Goal: Task Accomplishment & Management: Use online tool/utility

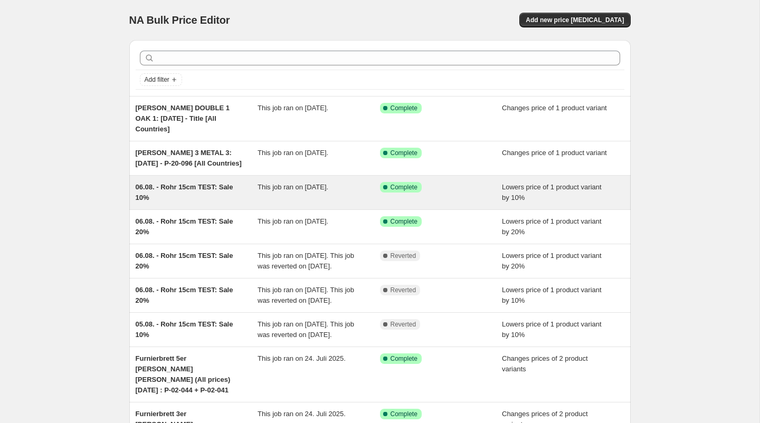
click at [202, 189] on div "06.08. - Rohr 15cm TEST: Sale 10%" at bounding box center [197, 192] width 122 height 21
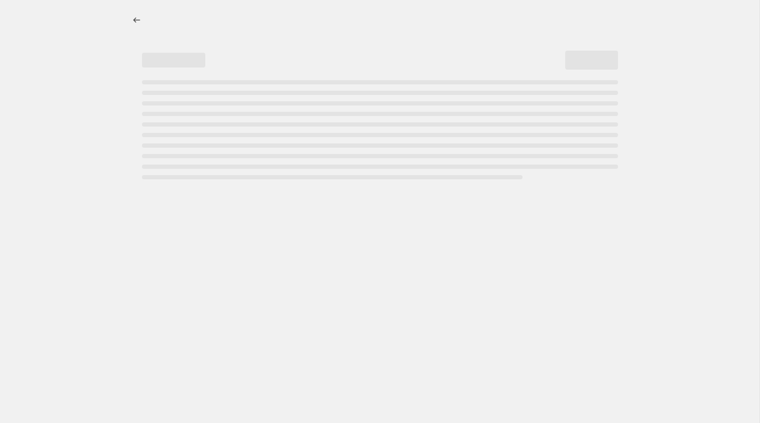
select select "percentage"
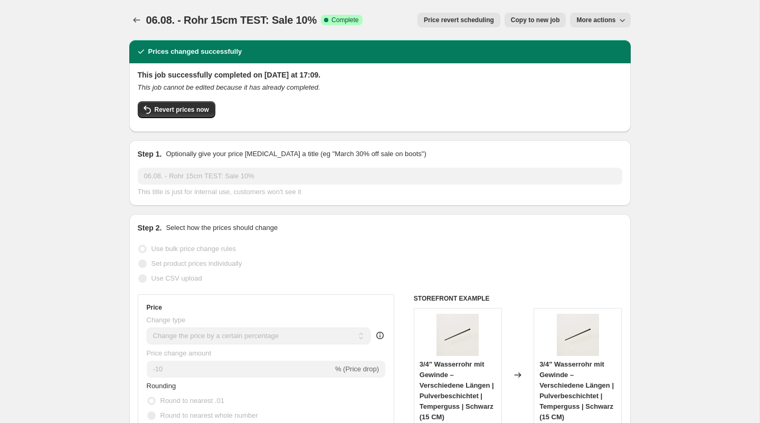
click at [535, 21] on span "Copy to new job" at bounding box center [535, 20] width 49 height 8
select select "percentage"
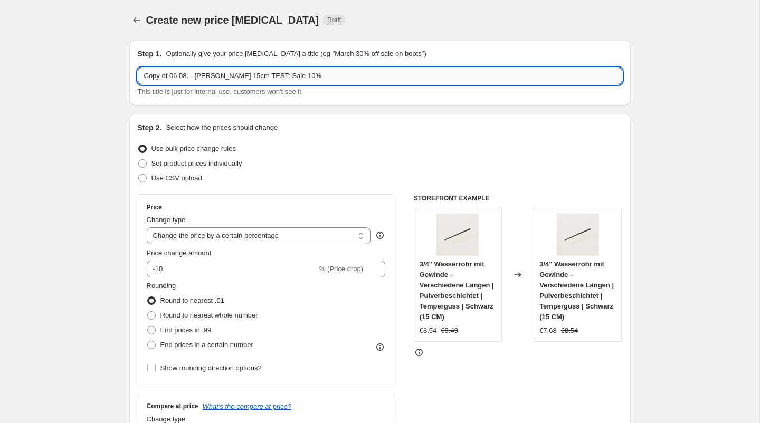
click at [205, 78] on input "Copy of 06.08. - [PERSON_NAME] 15cm TEST: Sale 10%" at bounding box center [380, 76] width 484 height 17
click at [204, 74] on input "Copy of 06.08. - [PERSON_NAME] 15cm TEST: Sale 10%" at bounding box center [380, 76] width 484 height 17
click at [217, 76] on input "Copy of 06.08. - LAS 15cm TEST: Sale 10%" at bounding box center [380, 76] width 484 height 17
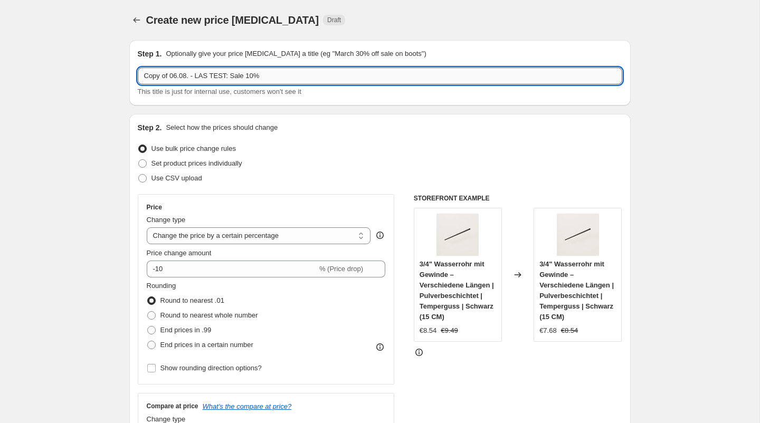
click at [252, 76] on input "Copy of 06.08. - LAS TEST: Sale 10%" at bounding box center [380, 76] width 484 height 17
drag, startPoint x: 191, startPoint y: 79, endPoint x: 76, endPoint y: 52, distance: 118.3
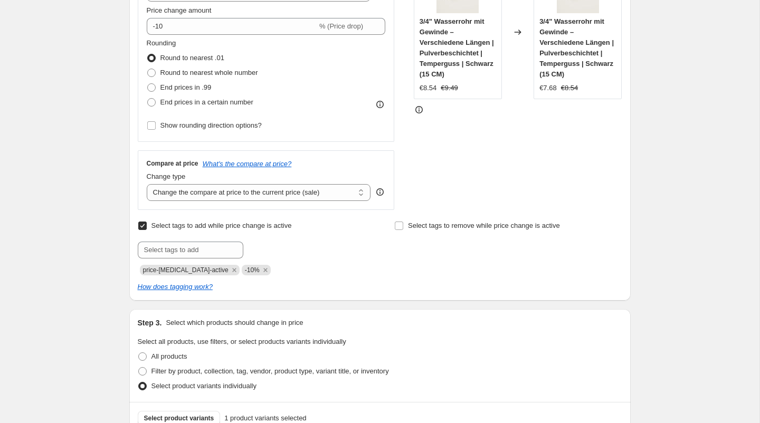
scroll to position [283, 0]
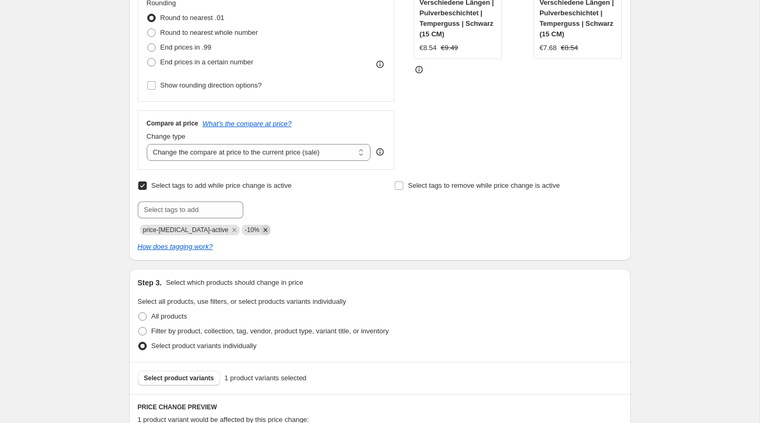
type input "22.08. - LAS TEST: Sale 30%"
click at [261, 229] on icon "Remove -10%" at bounding box center [265, 229] width 9 height 9
click at [196, 211] on input "text" at bounding box center [191, 210] width 106 height 17
type input "-30%"
click at [279, 208] on span "-30%" at bounding box center [273, 208] width 15 height 7
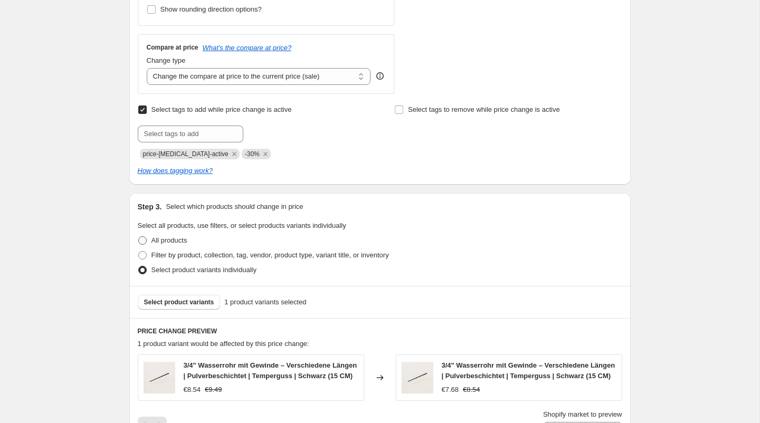
scroll to position [359, 0]
click at [161, 306] on button "Select product variants" at bounding box center [179, 301] width 83 height 15
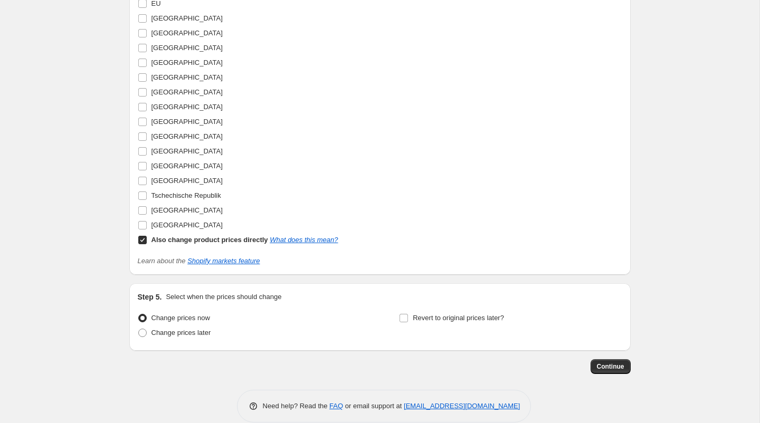
scroll to position [941, 0]
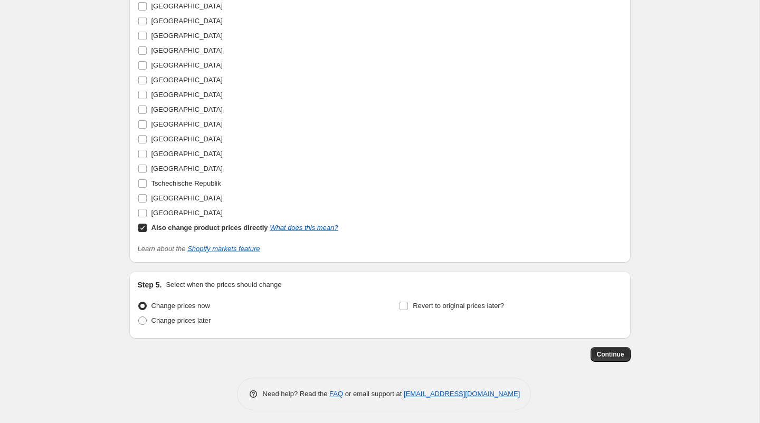
click at [139, 230] on span at bounding box center [142, 227] width 9 height 9
click at [139, 230] on input "Also change product prices directly What does this mean?" at bounding box center [142, 228] width 8 height 8
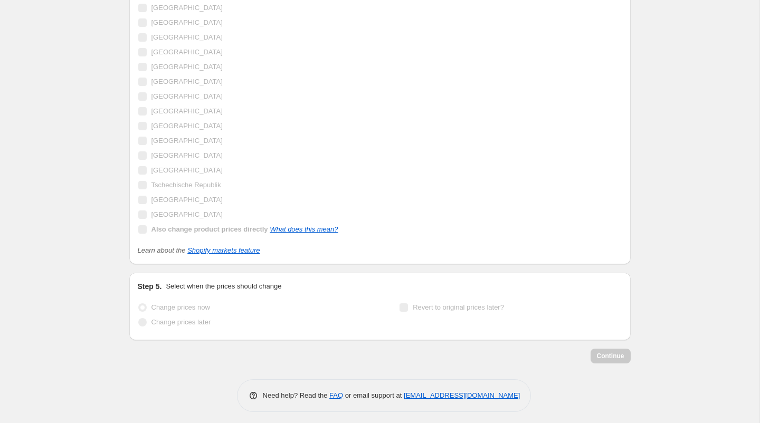
scroll to position [927, 0]
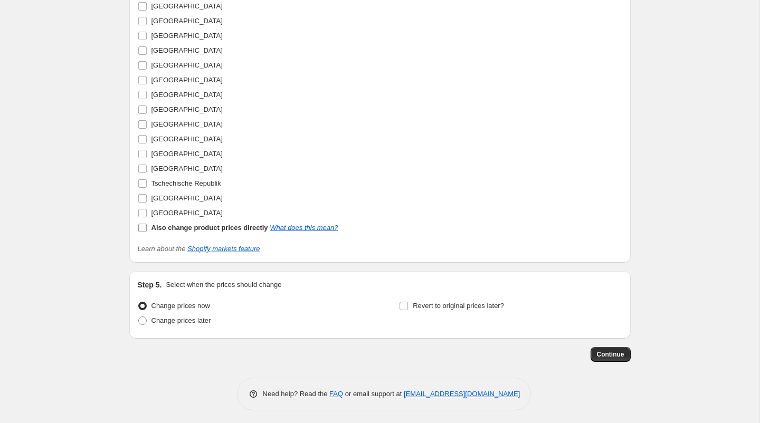
click at [144, 225] on input "Also change product prices directly What does this mean?" at bounding box center [142, 228] width 8 height 8
checkbox input "true"
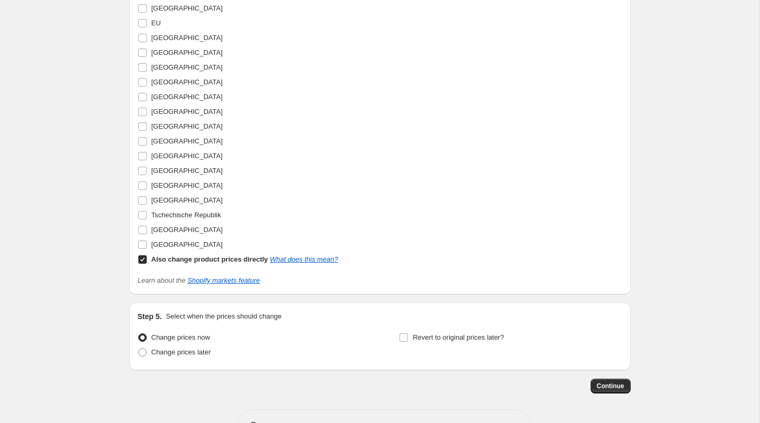
scroll to position [941, 0]
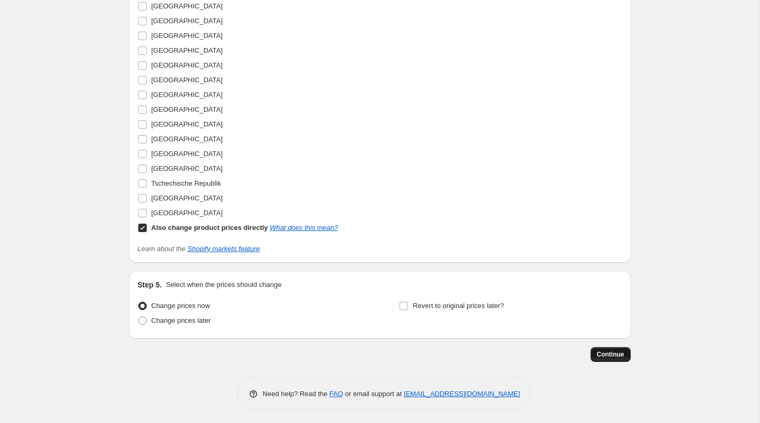
click at [605, 351] on span "Continue" at bounding box center [610, 354] width 27 height 8
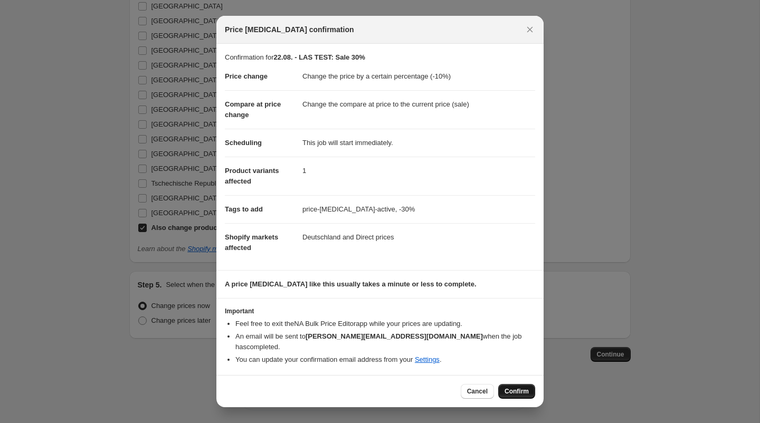
click at [518, 387] on span "Confirm" at bounding box center [516, 391] width 24 height 8
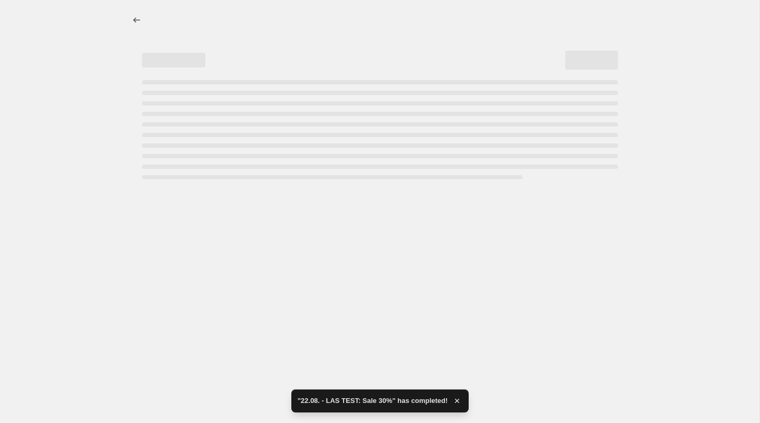
select select "percentage"
